Goal: Task Accomplishment & Management: Manage account settings

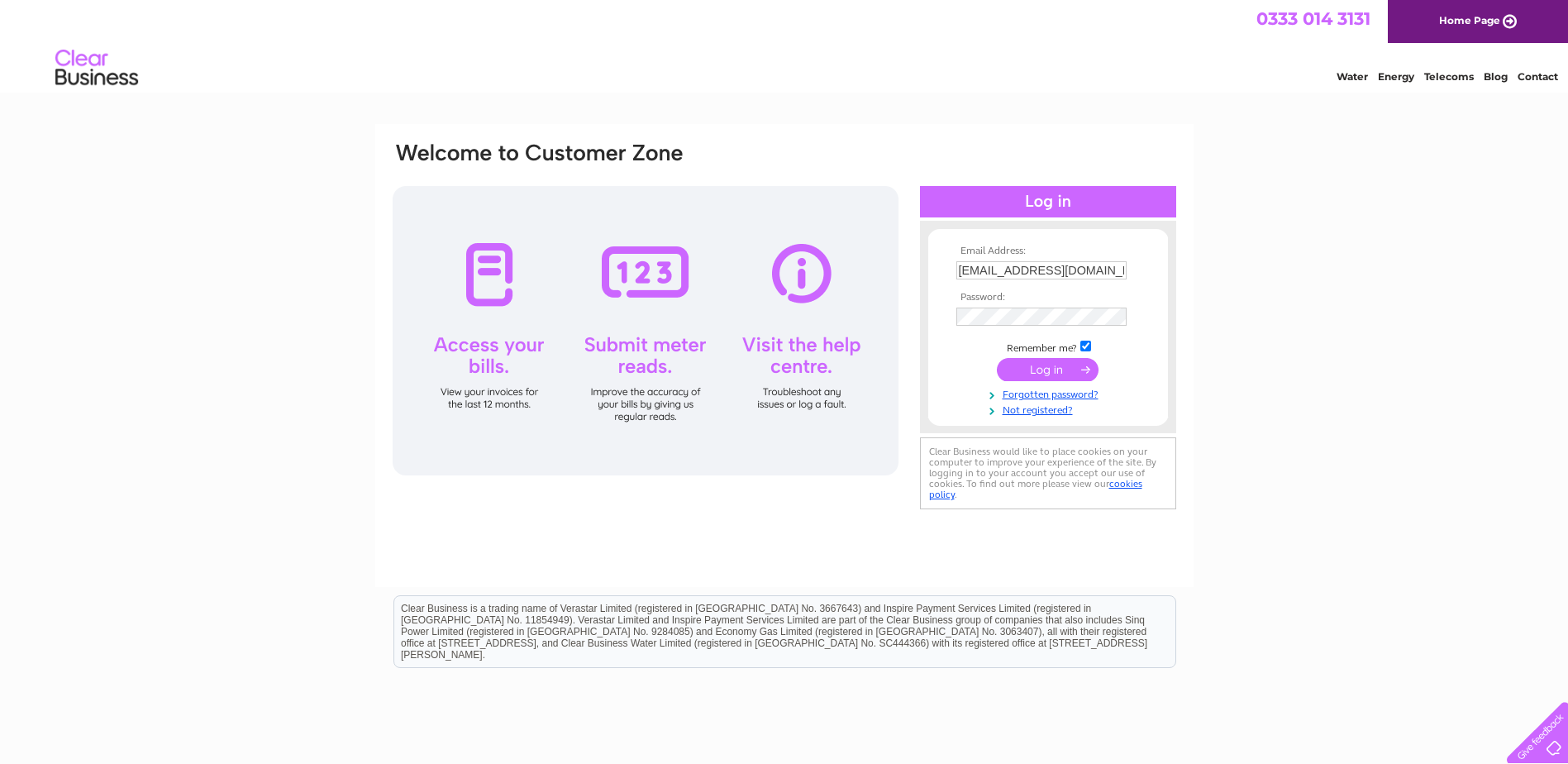
click at [1056, 377] on input "submit" at bounding box center [1048, 369] width 102 height 23
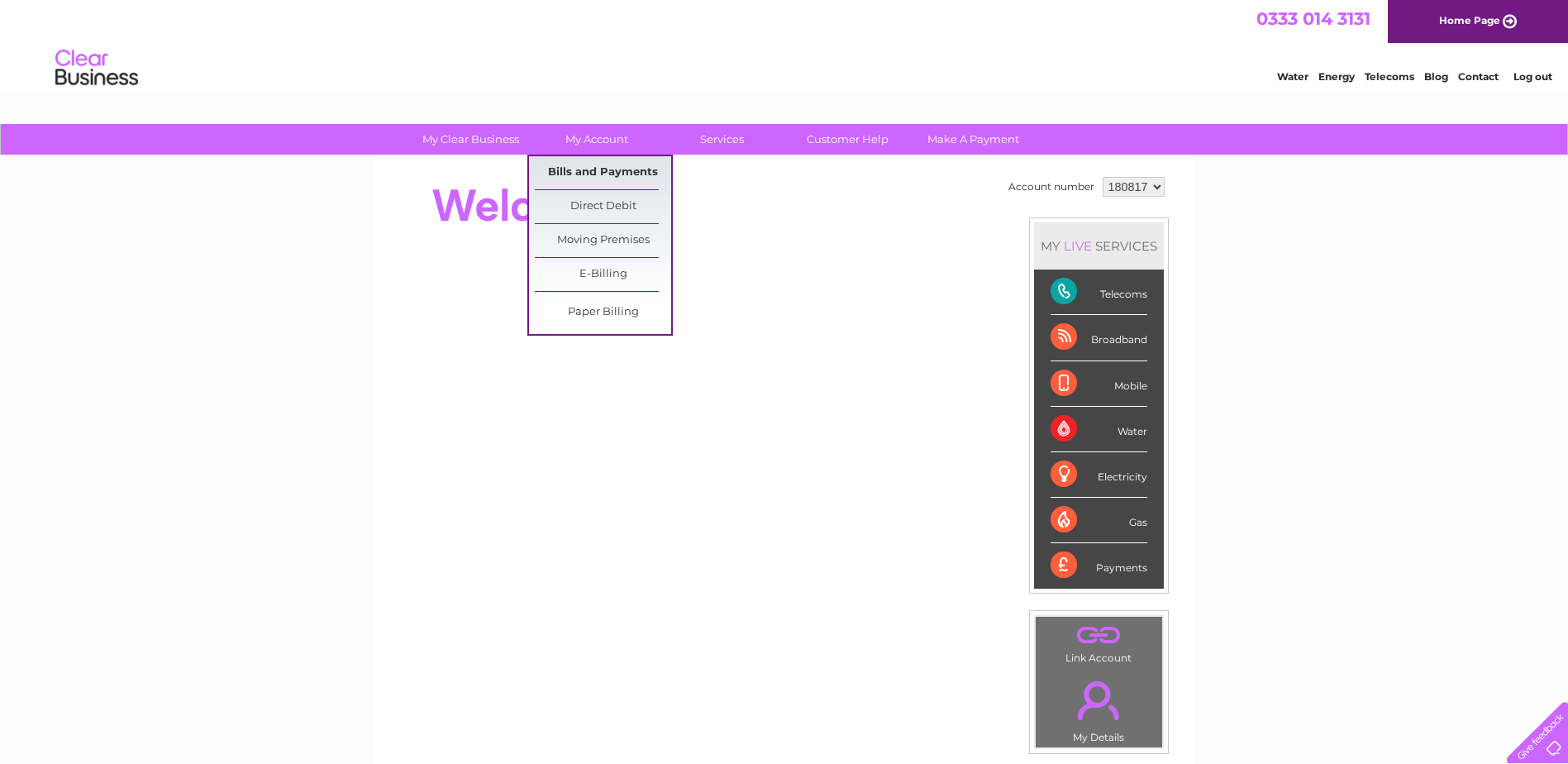
click at [588, 173] on link "Bills and Payments" at bounding box center [603, 173] width 136 height 33
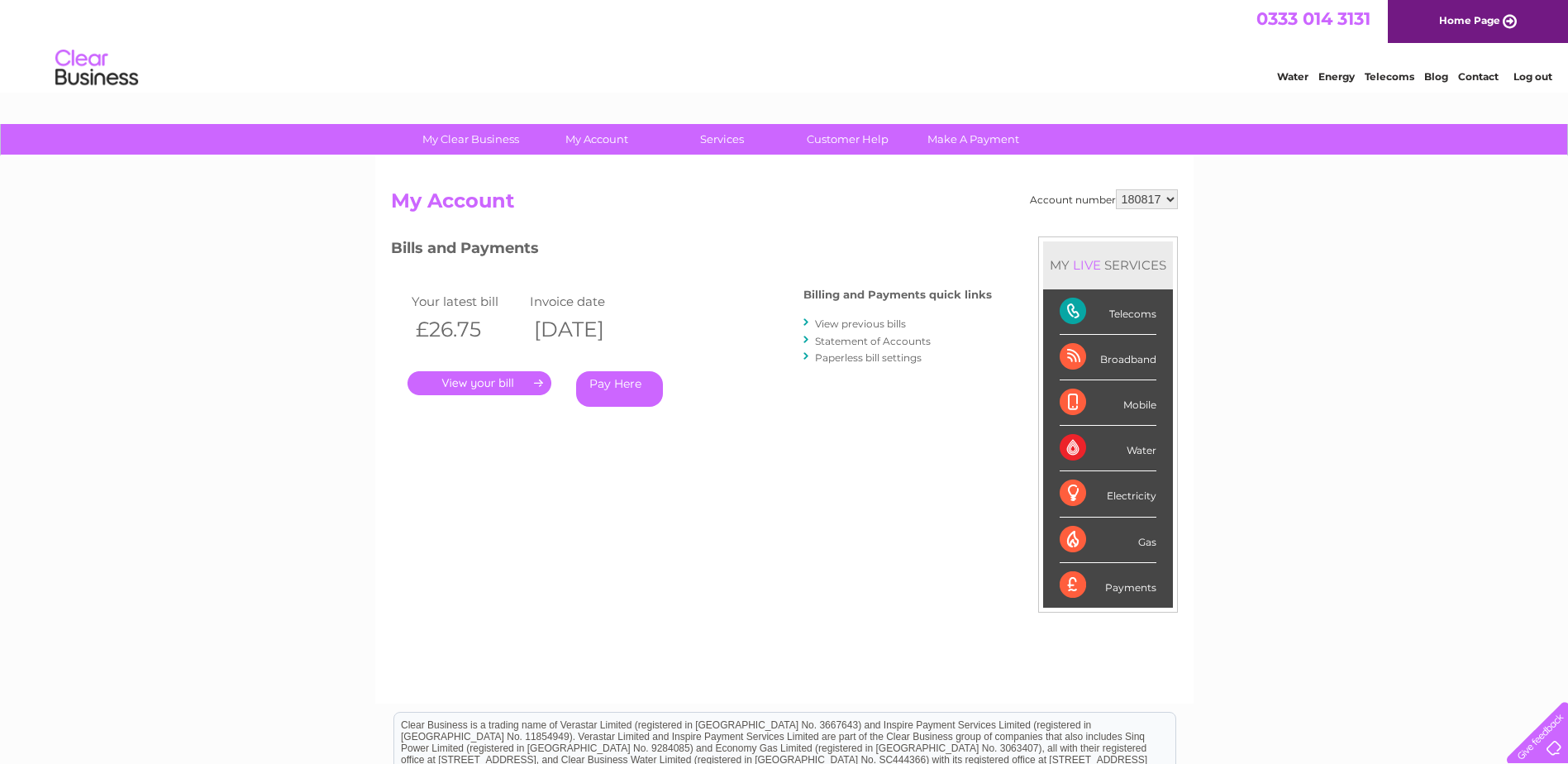
click at [476, 383] on link "." at bounding box center [479, 383] width 144 height 24
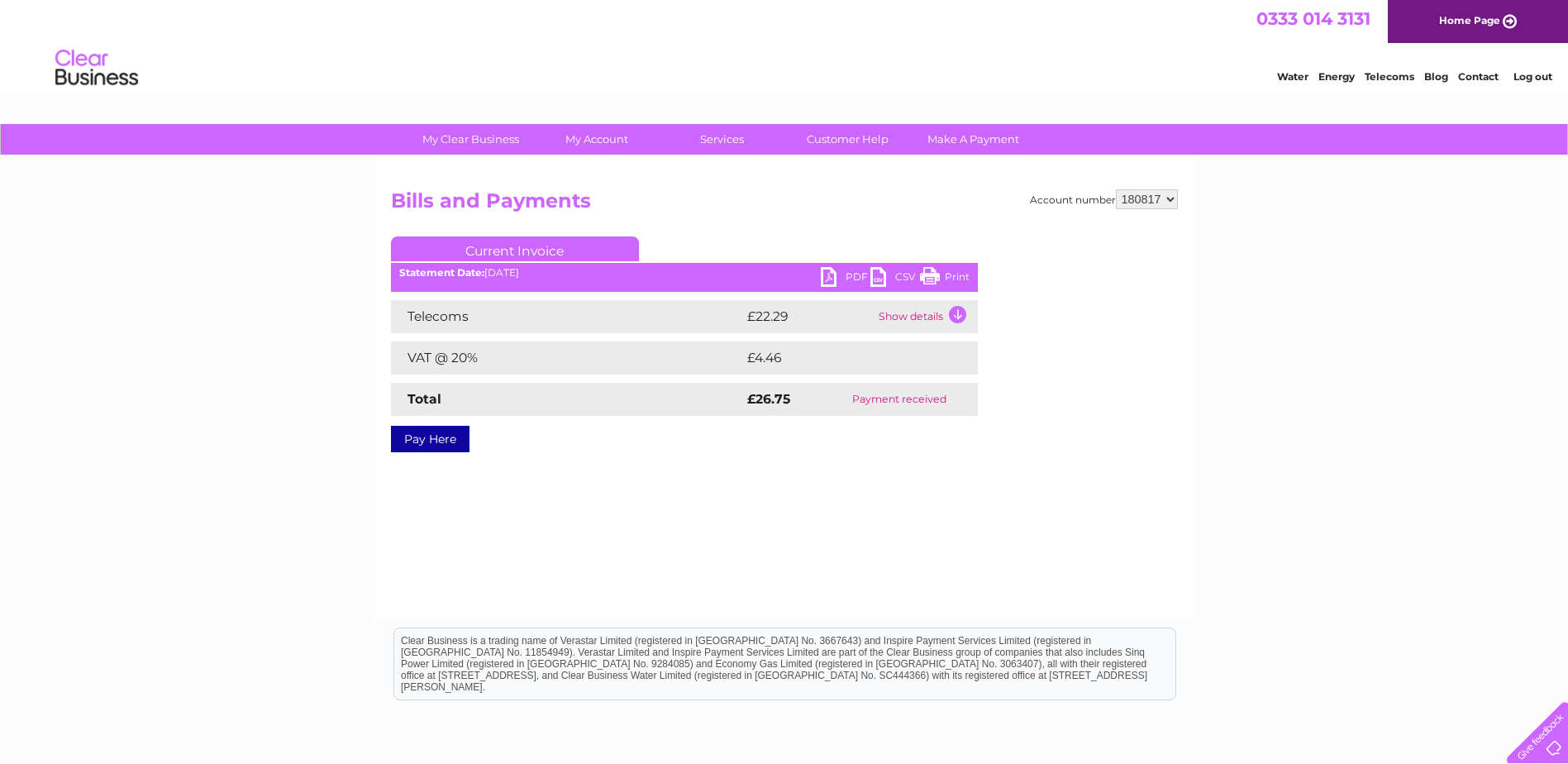
click at [852, 276] on link "PDF" at bounding box center [846, 279] width 49 height 24
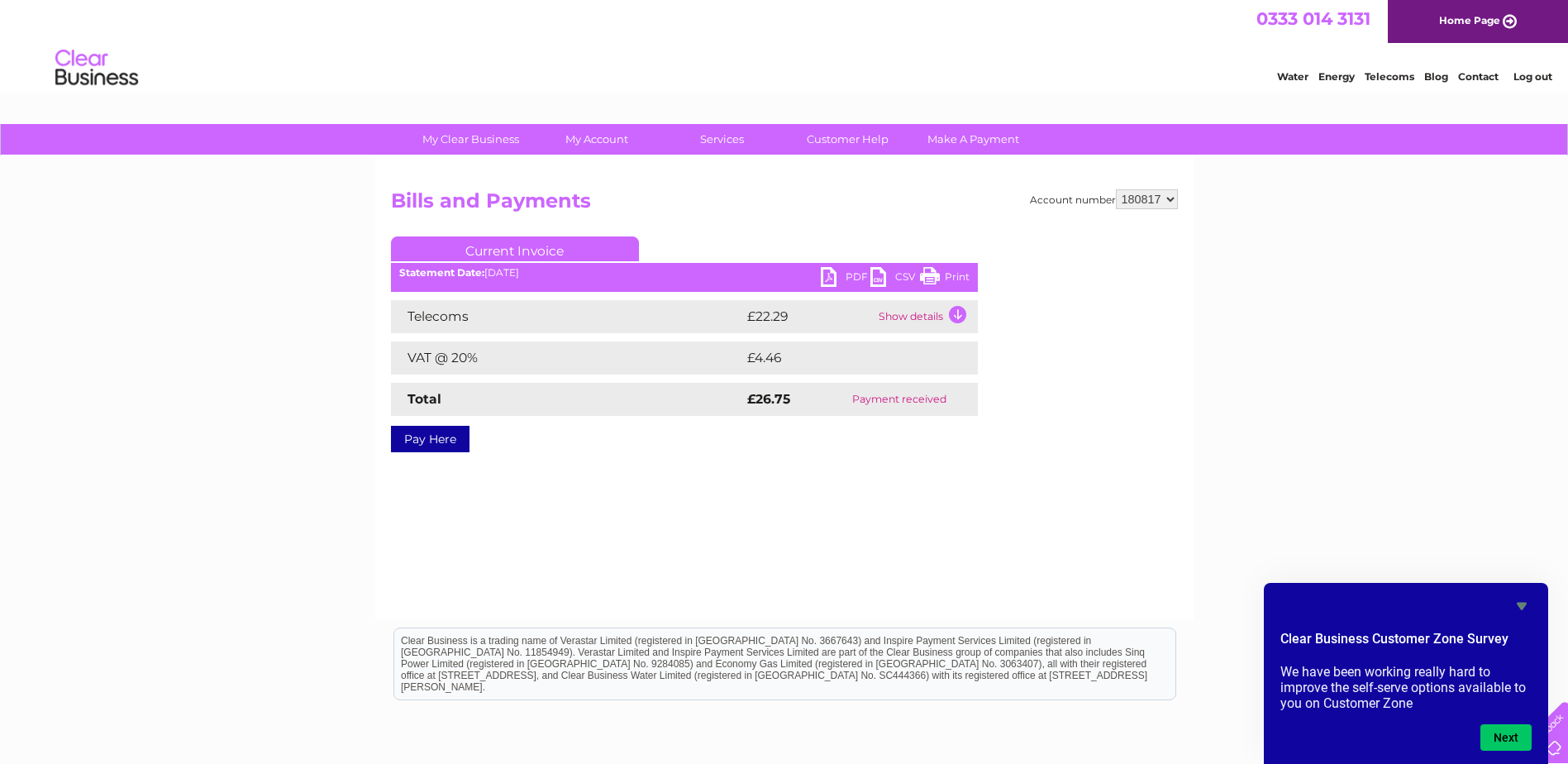
click at [1532, 76] on link "Log out" at bounding box center [1533, 76] width 39 height 13
